Goal: Task Accomplishment & Management: Use online tool/utility

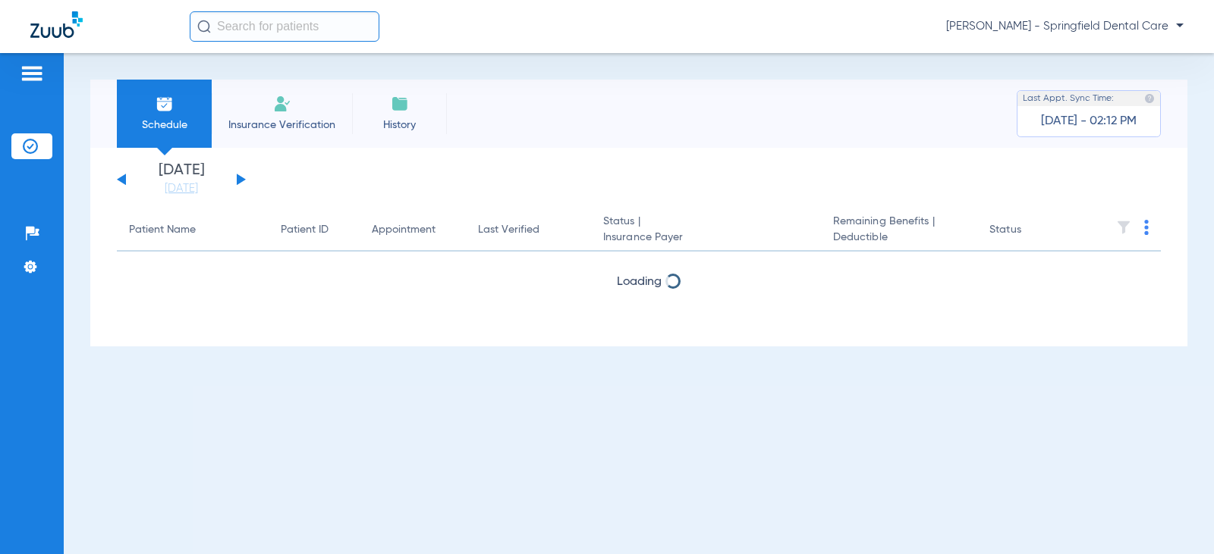
click at [229, 25] on input "text" at bounding box center [285, 26] width 190 height 30
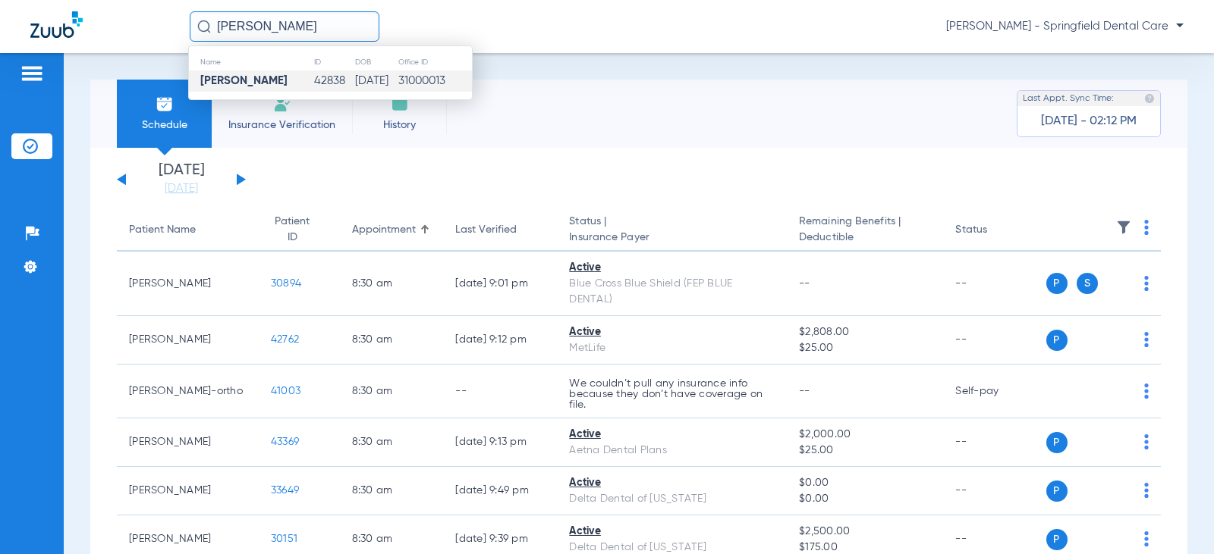
type input "[PERSON_NAME]"
click at [255, 82] on strong "Kent Clark" at bounding box center [243, 80] width 87 height 11
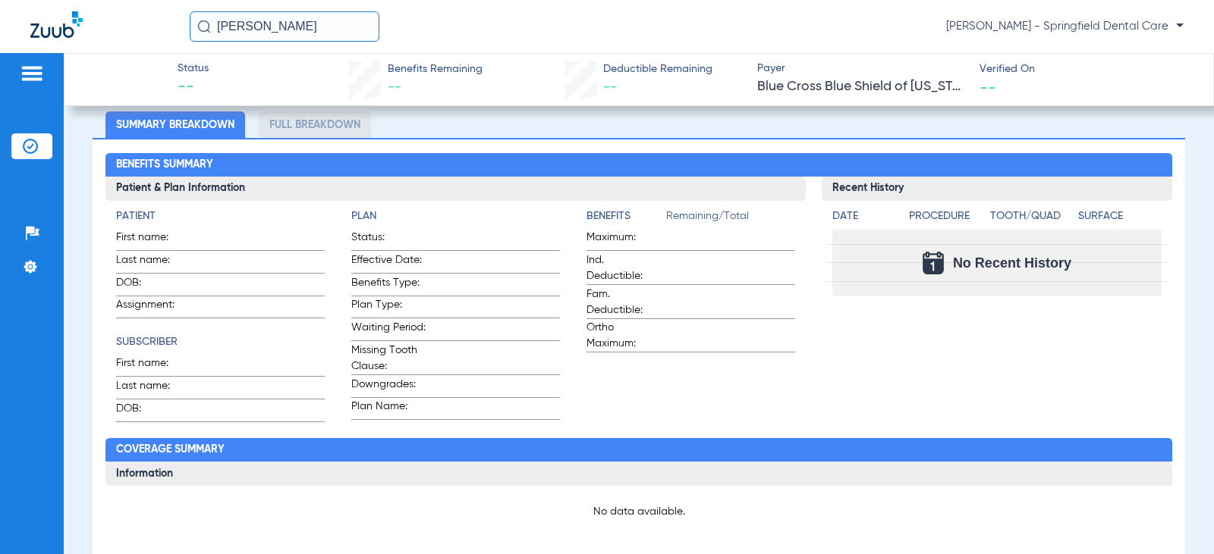
scroll to position [76, 0]
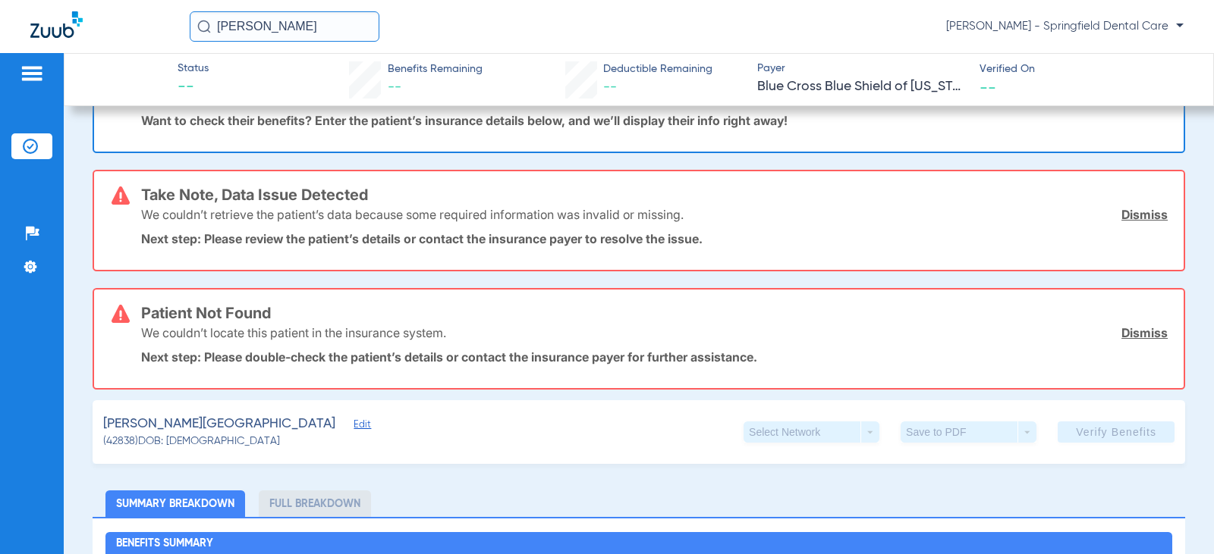
click at [353, 422] on span "Edit" at bounding box center [360, 426] width 14 height 14
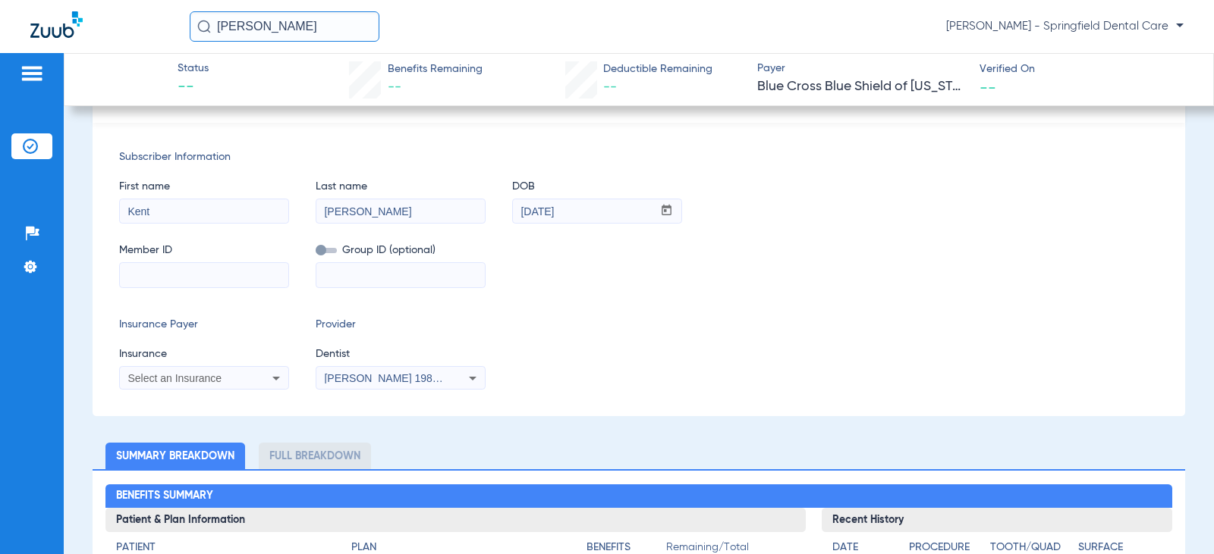
scroll to position [455, 0]
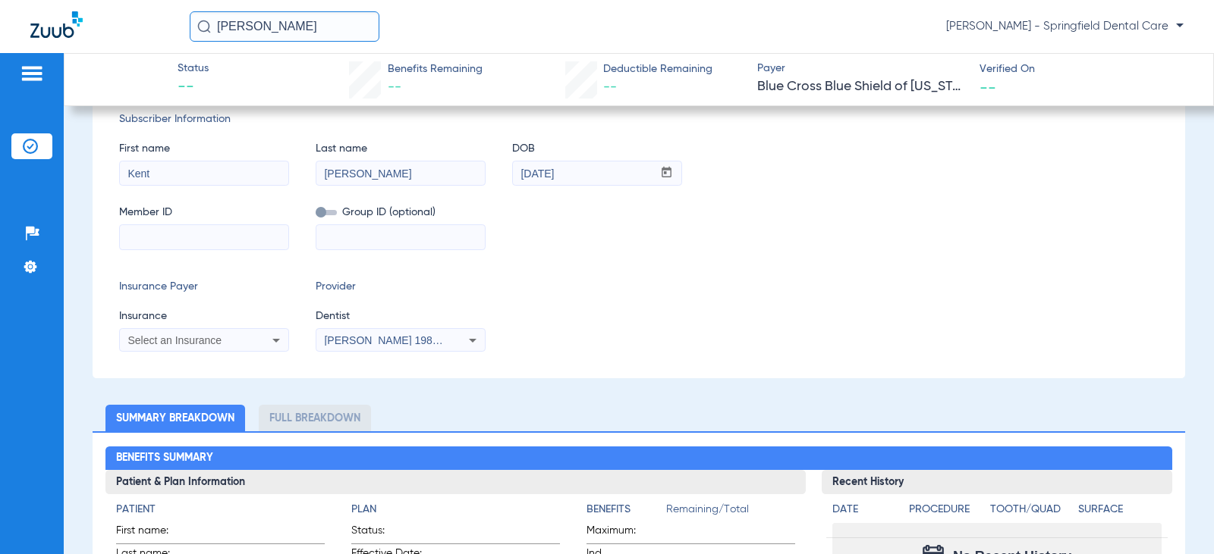
click at [191, 245] on input at bounding box center [204, 237] width 168 height 24
type input "WMW15180798W"
click at [185, 344] on span "Select an Insurance" at bounding box center [174, 340] width 94 height 12
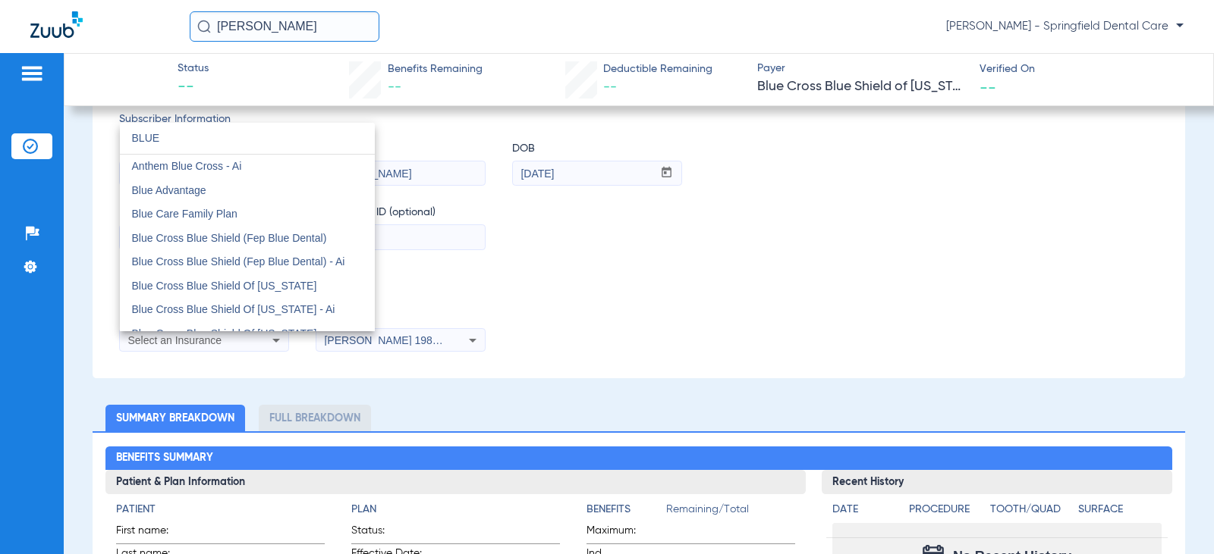
type input "BLUE"
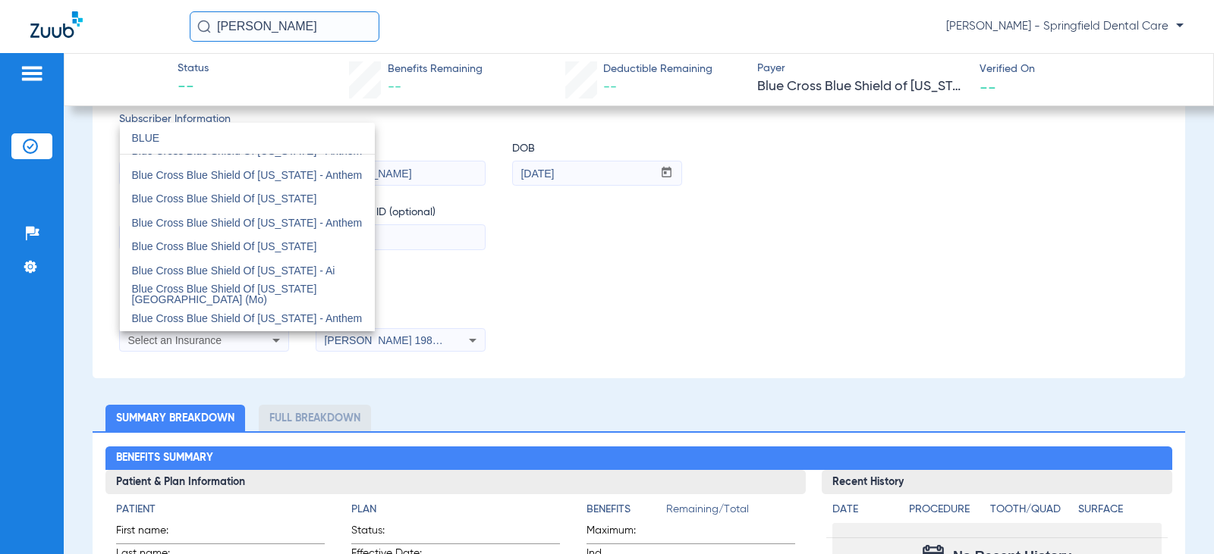
scroll to position [303, 0]
click at [259, 199] on span "Blue Cross Blue Shield Of [US_STATE]" at bounding box center [224, 197] width 185 height 12
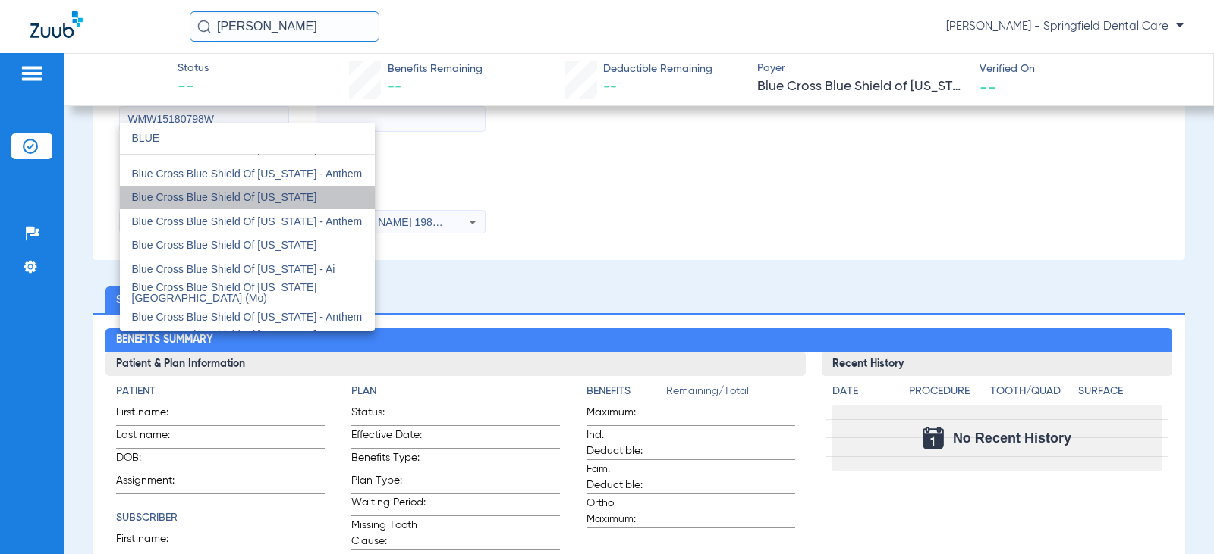
scroll to position [337, 0]
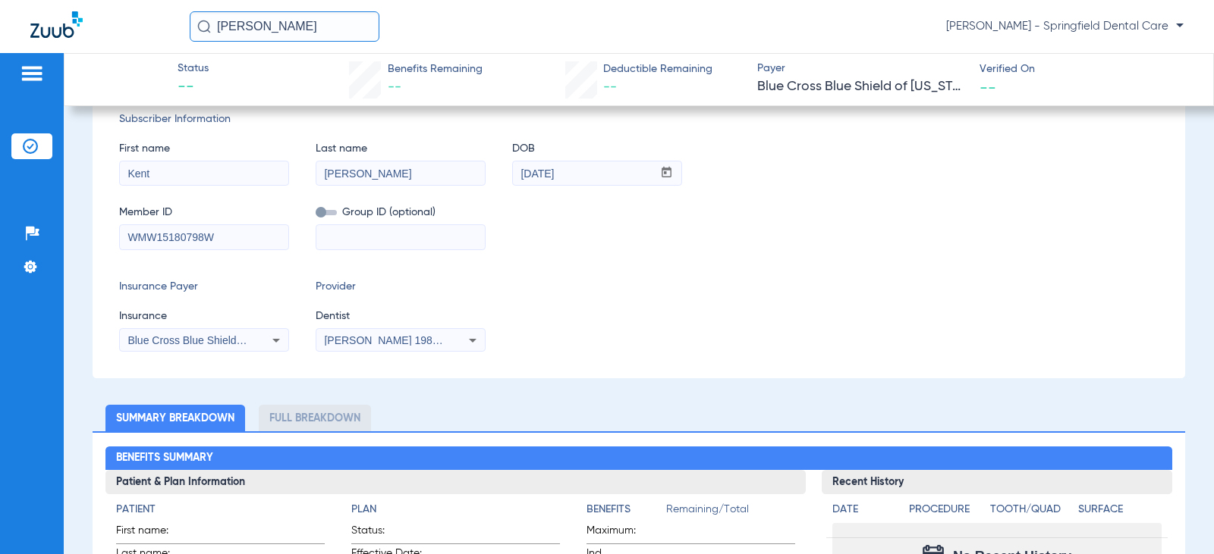
click at [389, 343] on span "[PERSON_NAME] 1982829420" at bounding box center [398, 340] width 149 height 12
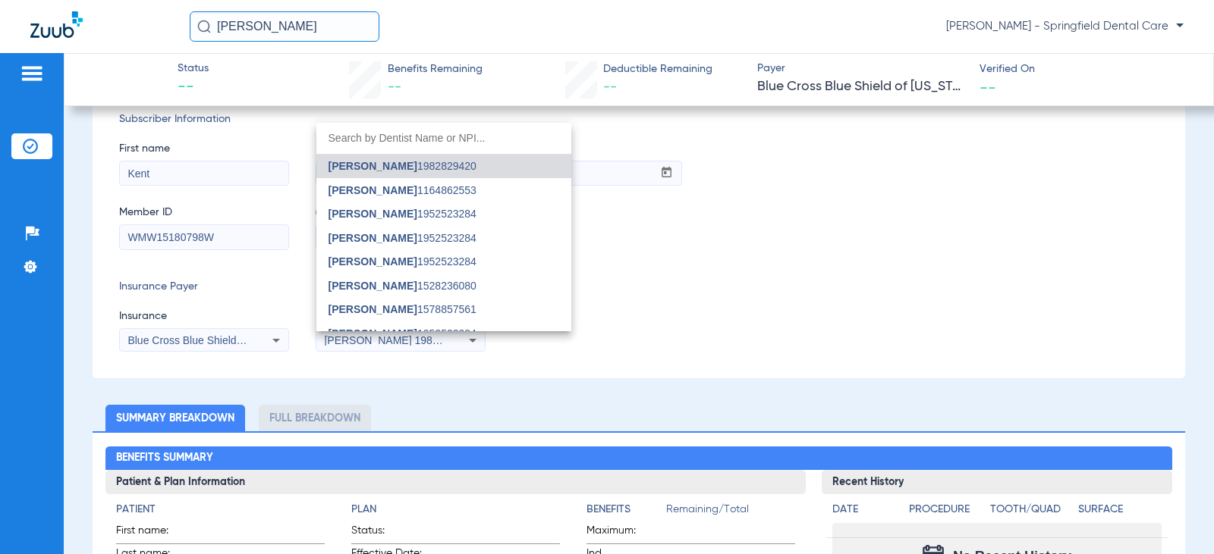
type input "n"
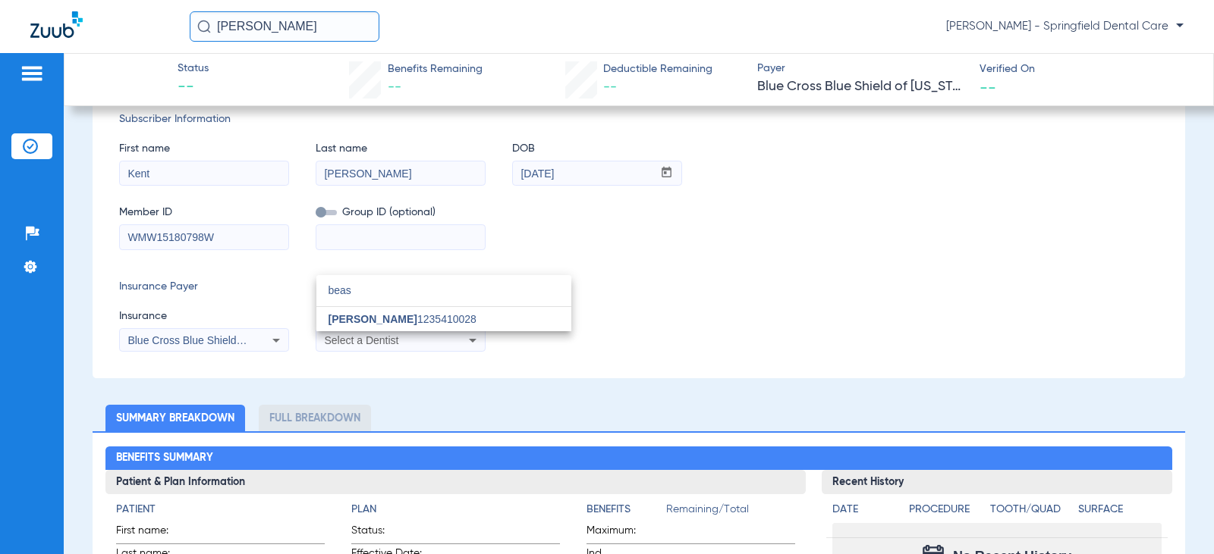
type input "beas"
click at [383, 315] on span "[PERSON_NAME]" at bounding box center [372, 319] width 89 height 12
click at [654, 277] on div "Subscriber Information First name Kent Last name Clark DOB mm / dd / yyyy 01/28…" at bounding box center [639, 232] width 1092 height 294
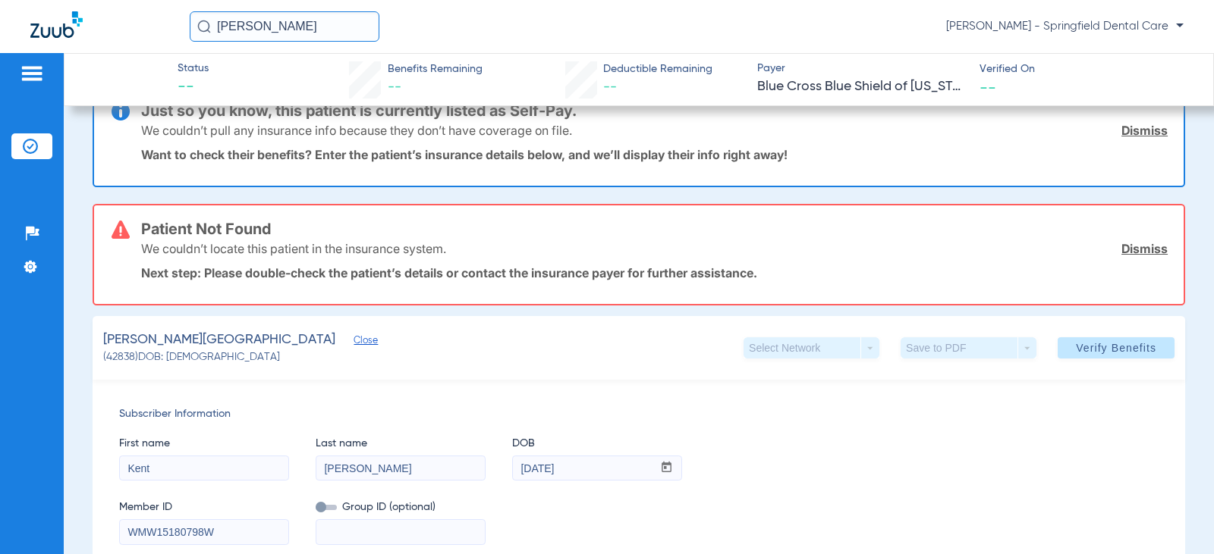
scroll to position [33, 0]
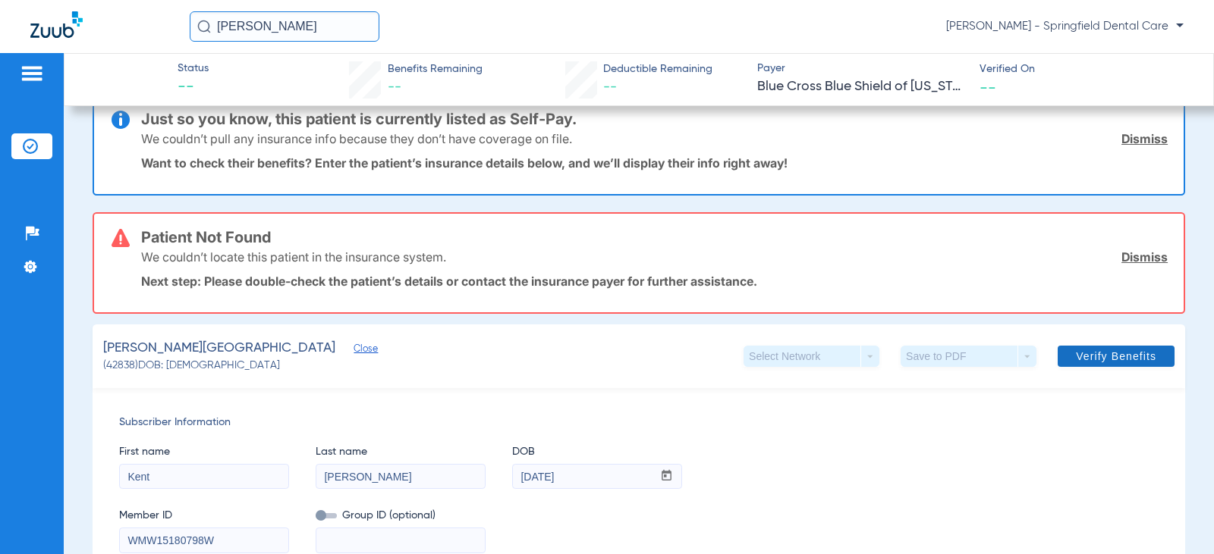
click at [1118, 359] on span "Verify Benefits" at bounding box center [1116, 356] width 80 height 12
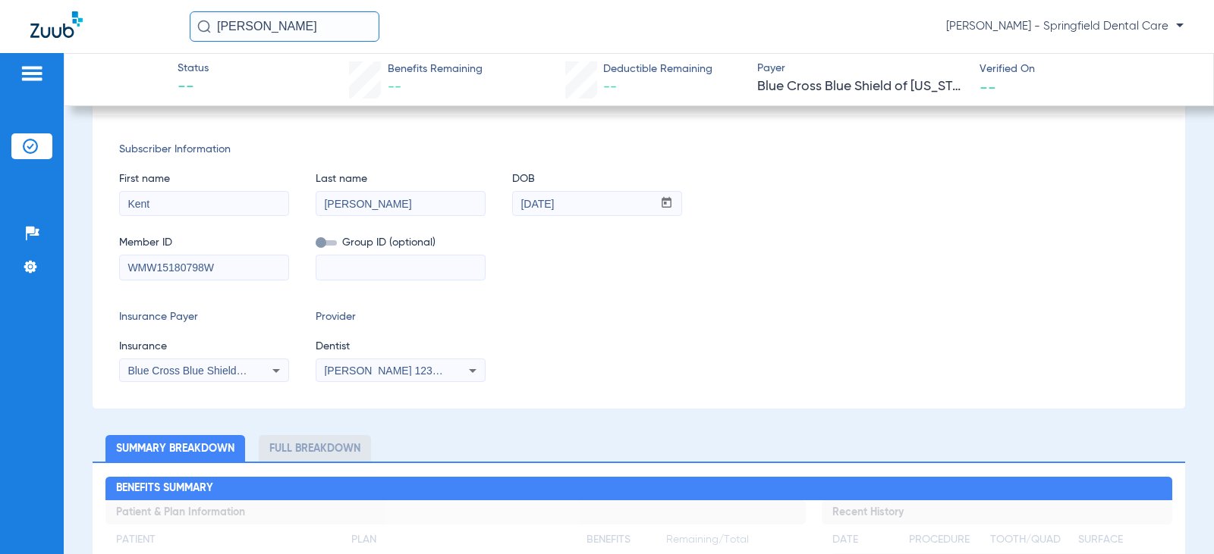
scroll to position [0, 0]
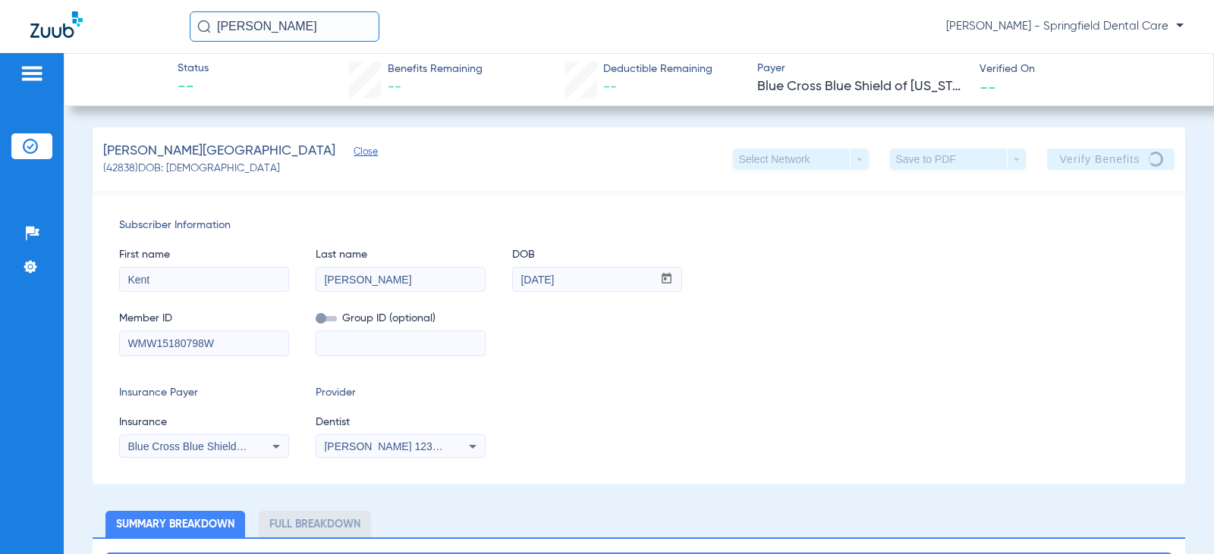
click at [570, 333] on div "Member ID WMW15180798W Group ID (optional)" at bounding box center [638, 326] width 1039 height 58
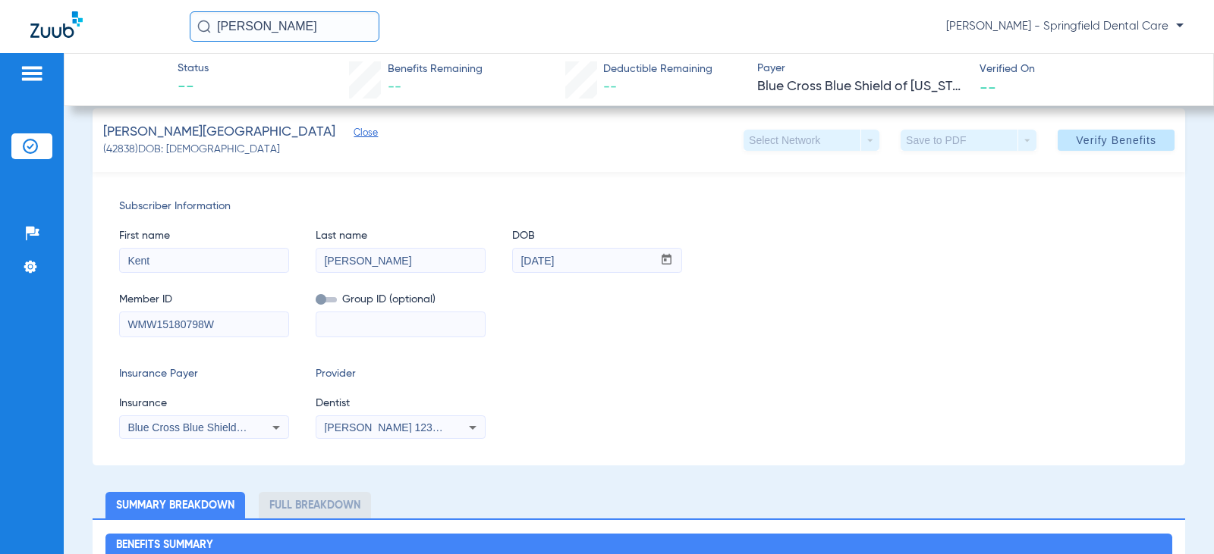
scroll to position [228, 0]
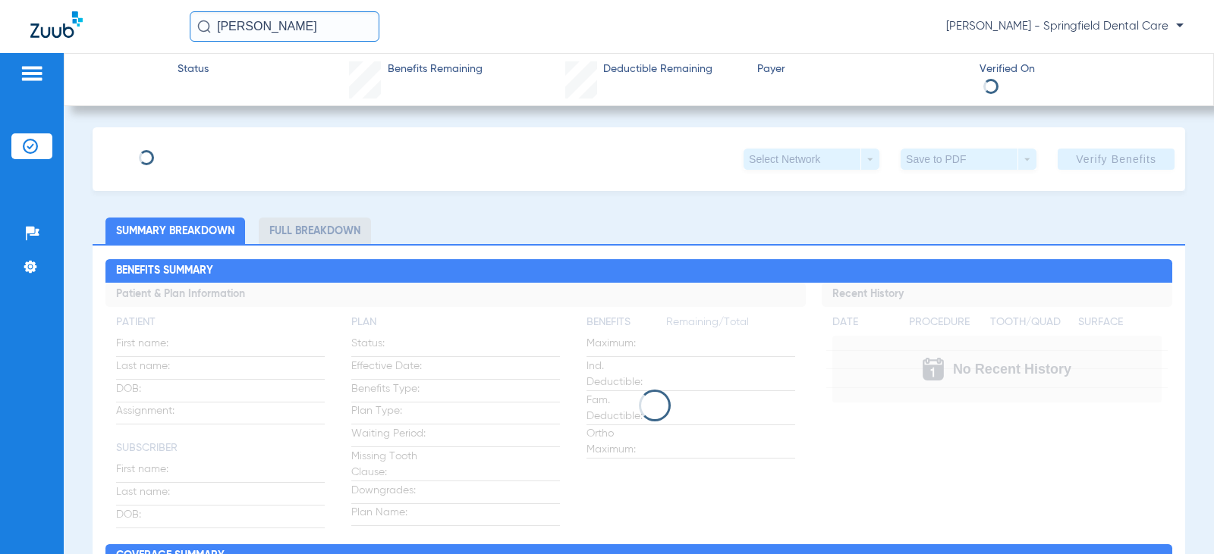
type input "Kent"
type input "[PERSON_NAME]"
type input "[DATE]"
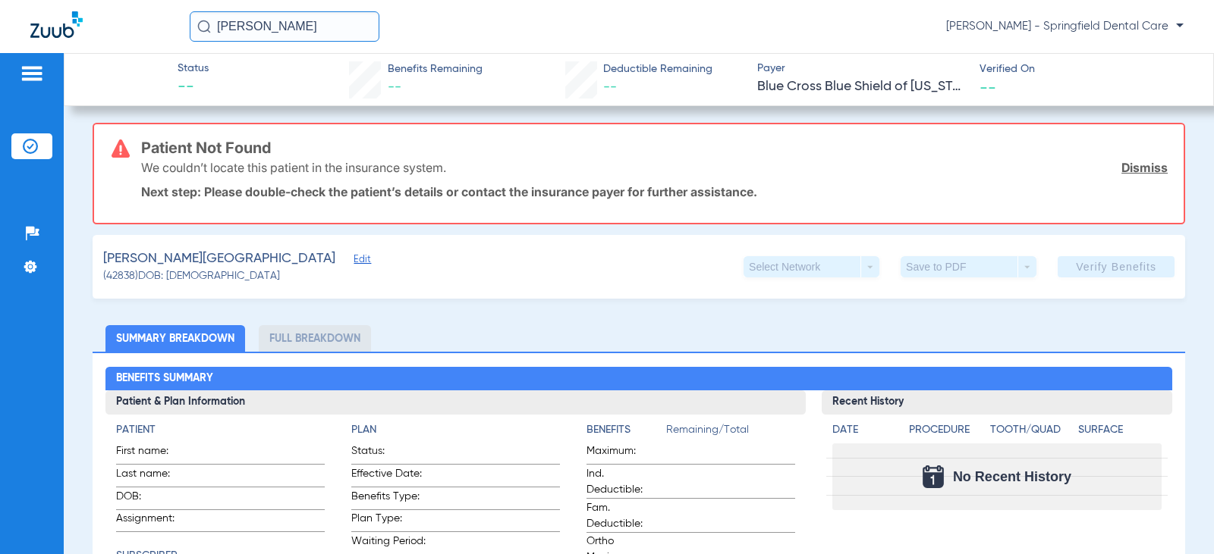
scroll to position [228, 0]
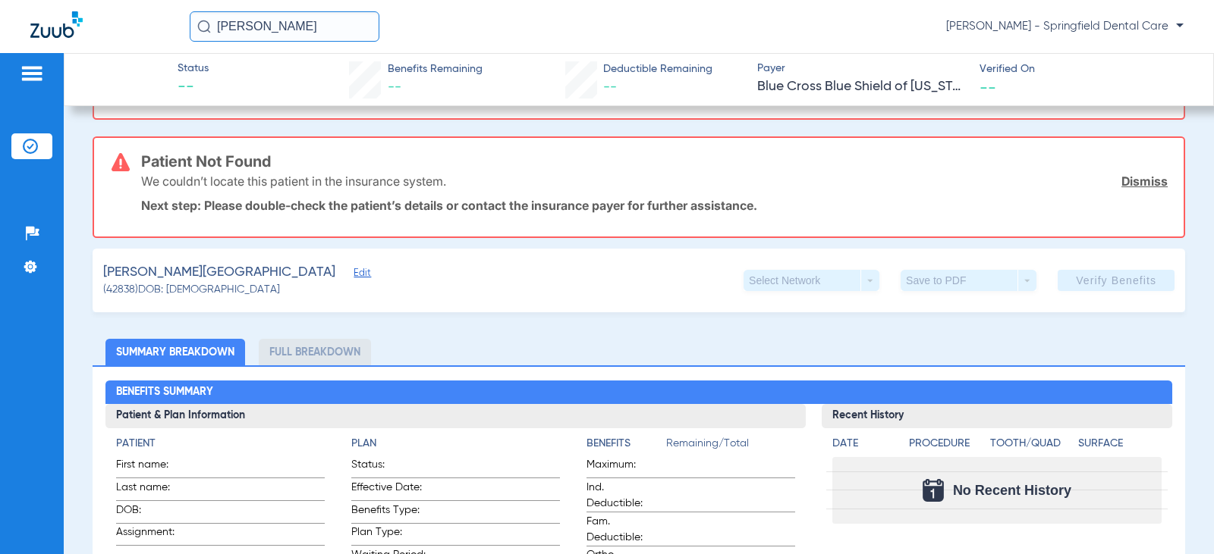
click at [353, 277] on span "Edit" at bounding box center [360, 275] width 14 height 14
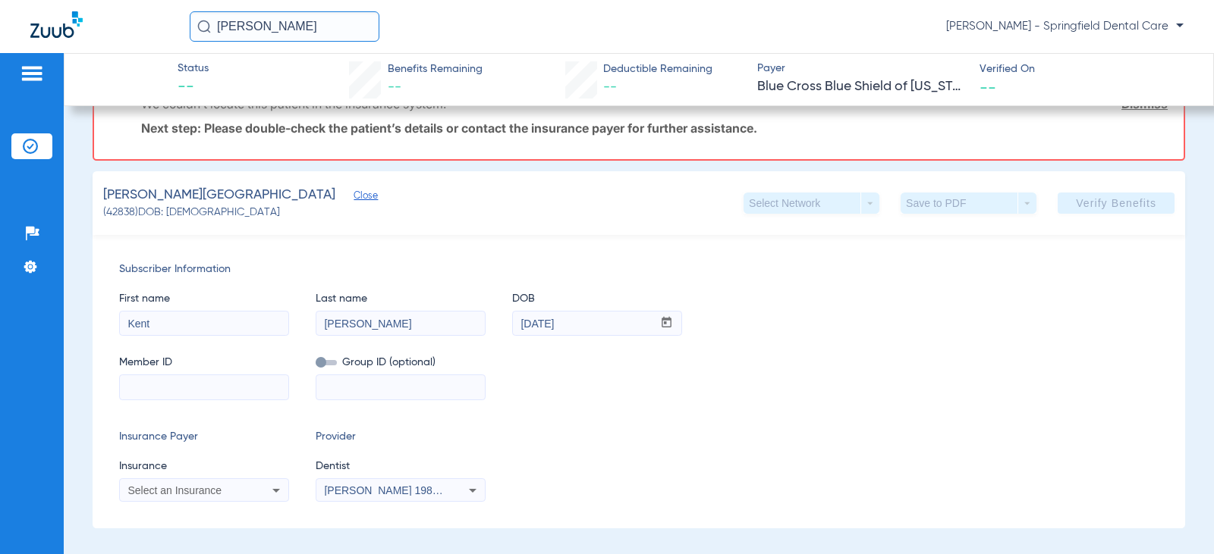
scroll to position [379, 0]
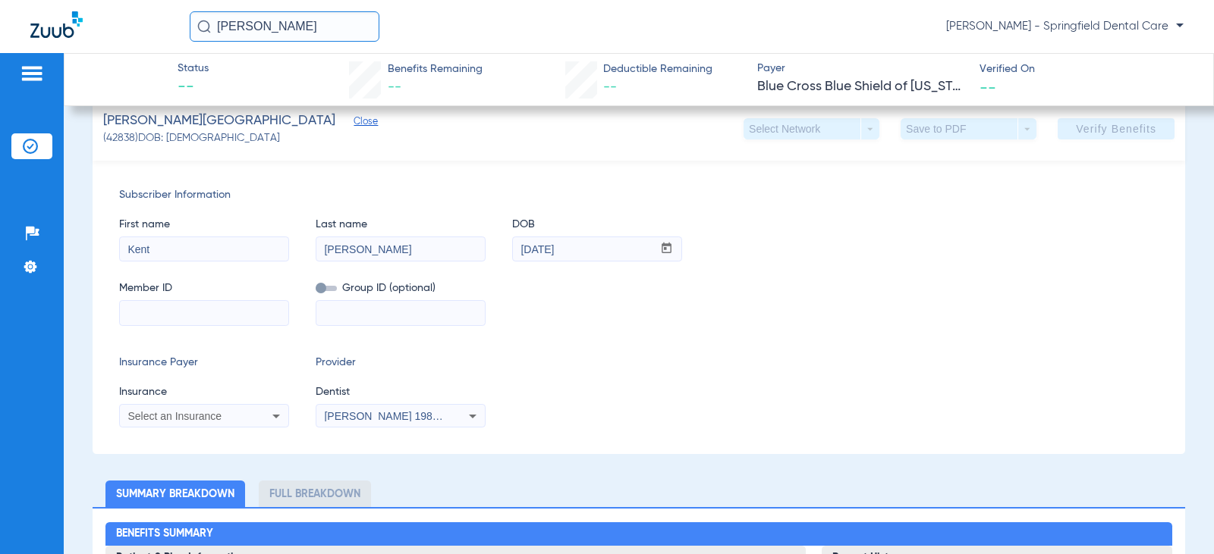
click at [261, 419] on div "Select an Insurance" at bounding box center [204, 416] width 168 height 18
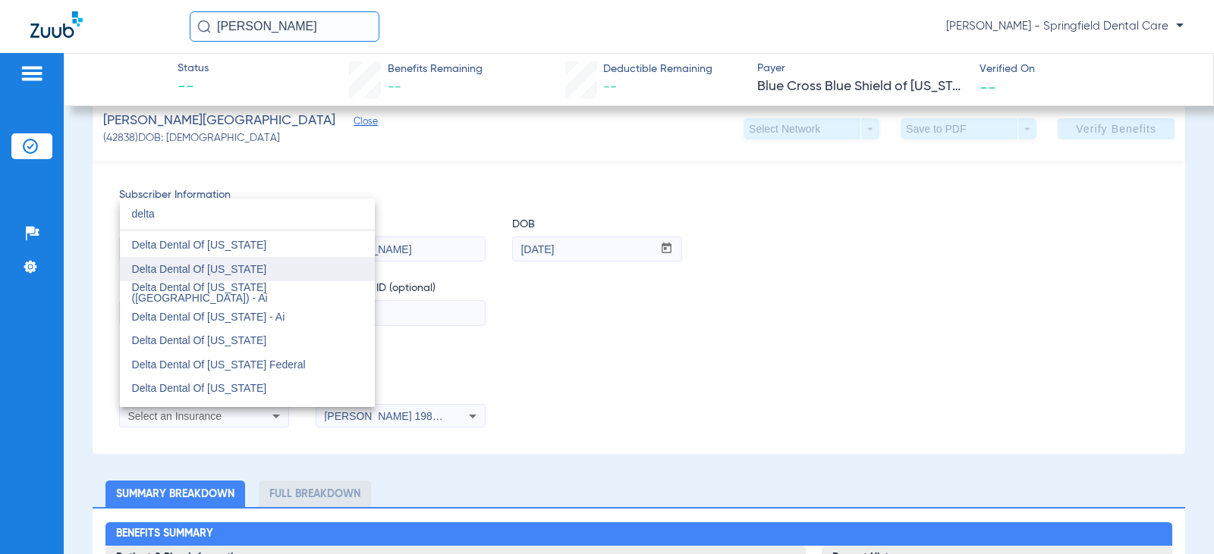
type input "delta"
click at [231, 274] on span "Delta Dental Of [US_STATE]" at bounding box center [199, 269] width 135 height 12
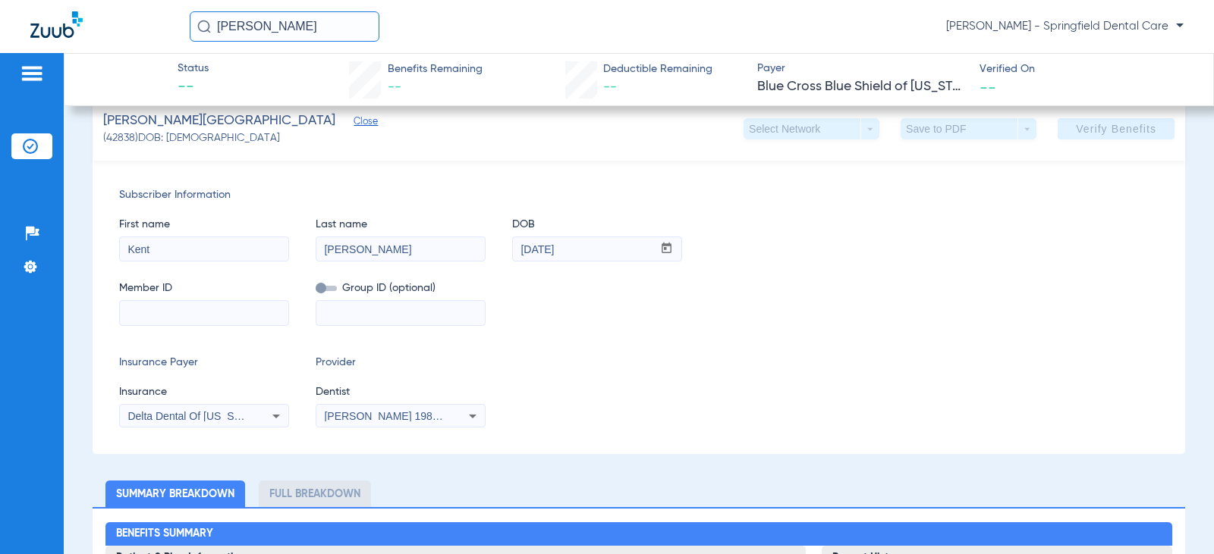
click at [363, 415] on span "[PERSON_NAME] 1982829420" at bounding box center [398, 416] width 149 height 12
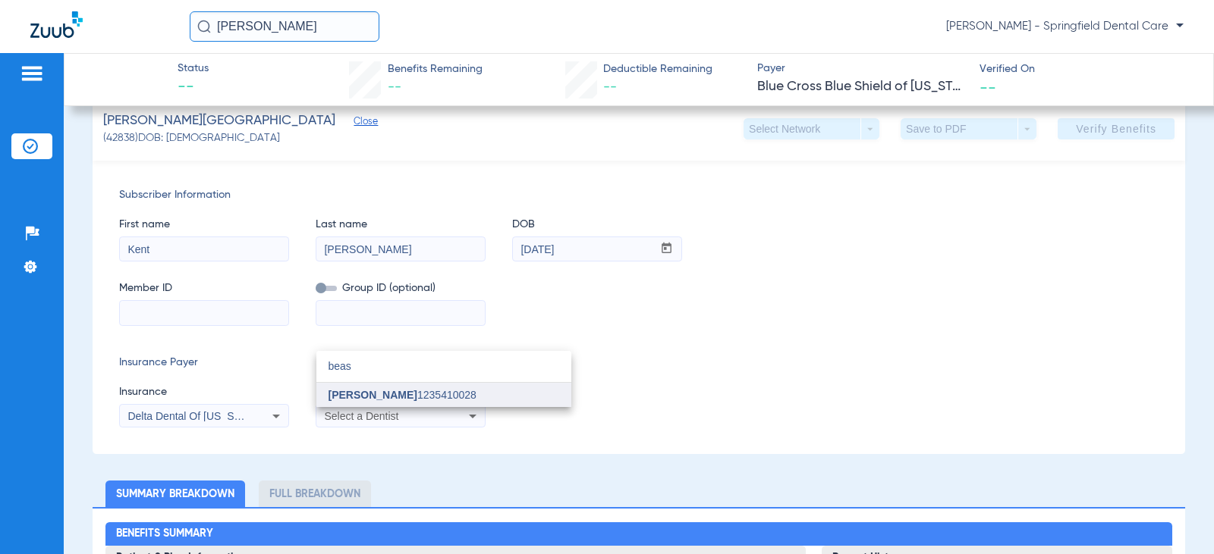
type input "beas"
click at [361, 388] on mat-option "[PERSON_NAME] 1235410028" at bounding box center [443, 395] width 255 height 24
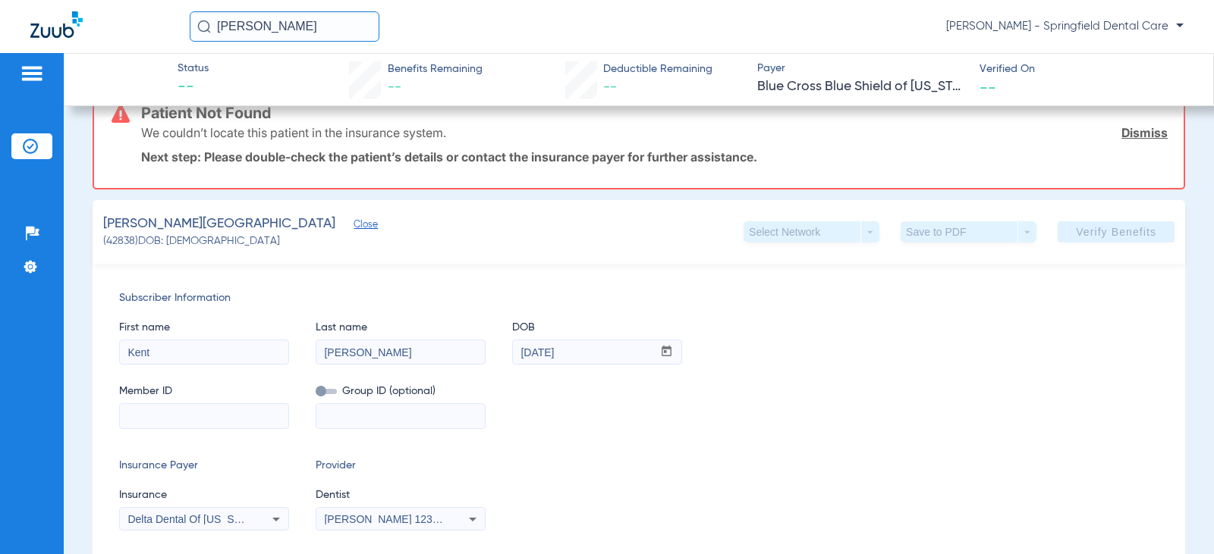
scroll to position [303, 0]
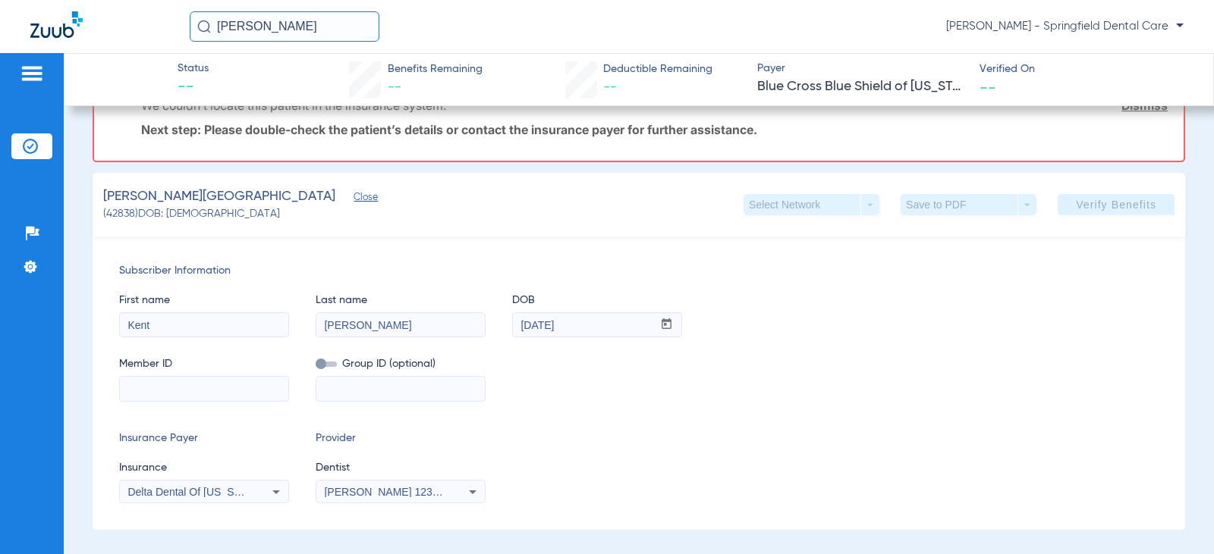
click at [210, 394] on input at bounding box center [204, 389] width 168 height 24
type input "8004625401"
click at [1093, 199] on span "Verify Benefits" at bounding box center [1116, 205] width 80 height 12
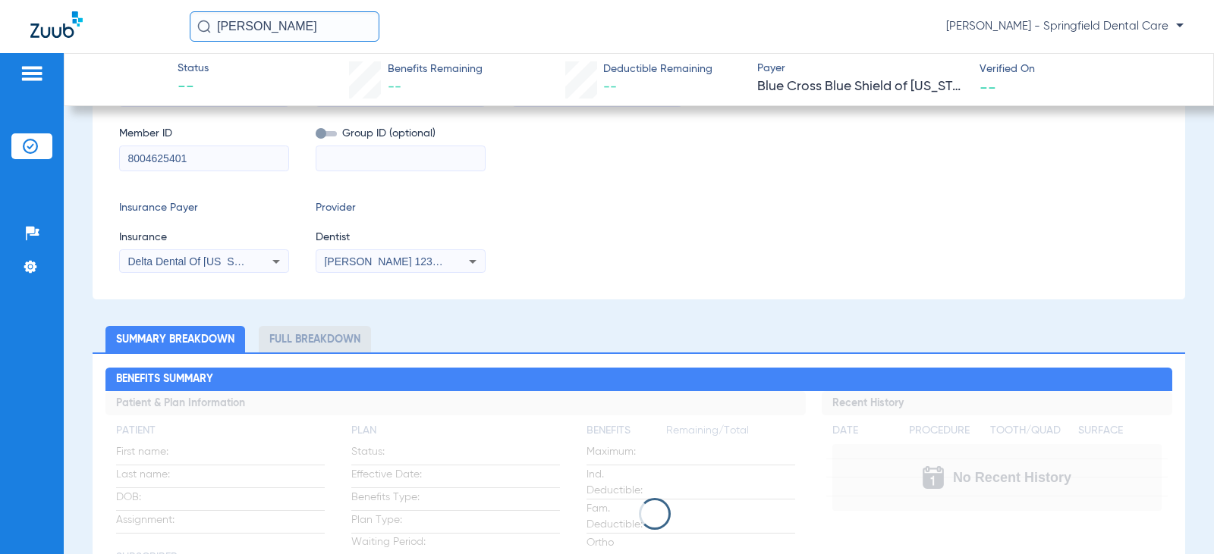
scroll to position [0, 0]
